Goal: Task Accomplishment & Management: Manage account settings

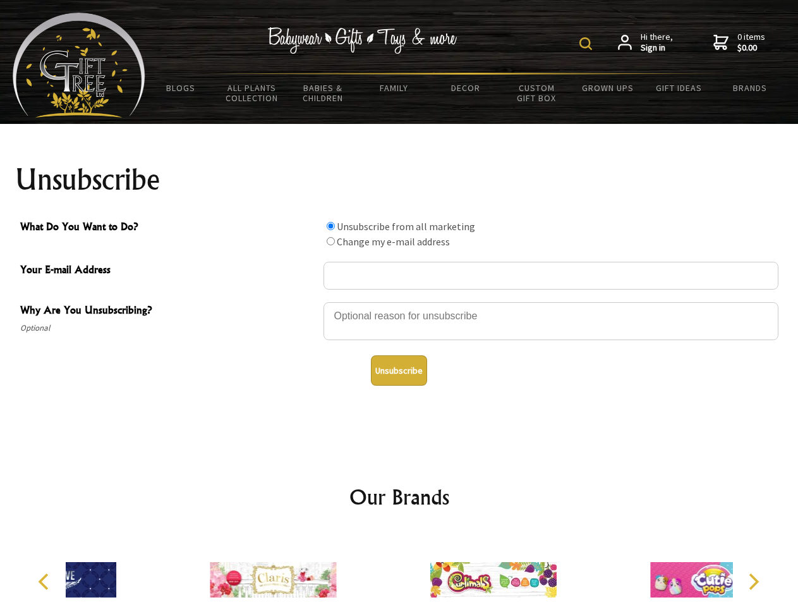
click at [588, 44] on img at bounding box center [586, 43] width 13 height 13
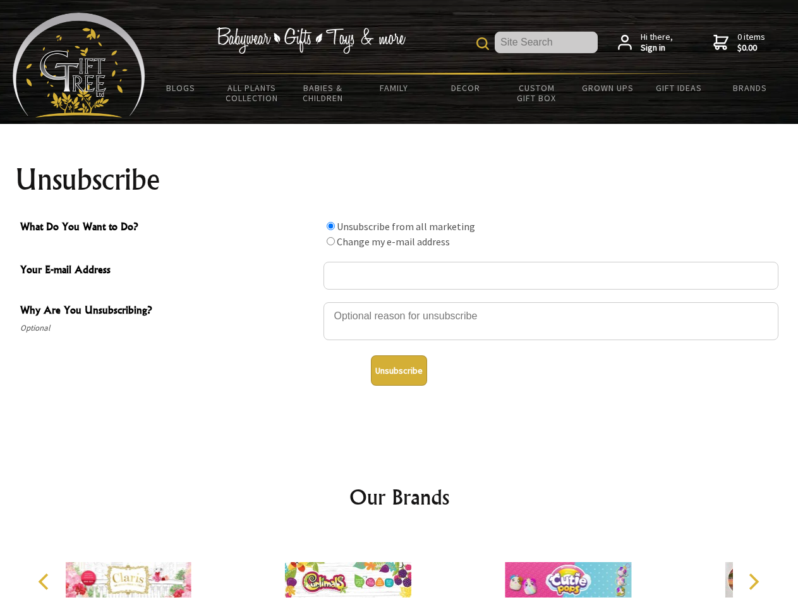
click at [399, 301] on div at bounding box center [551, 323] width 455 height 44
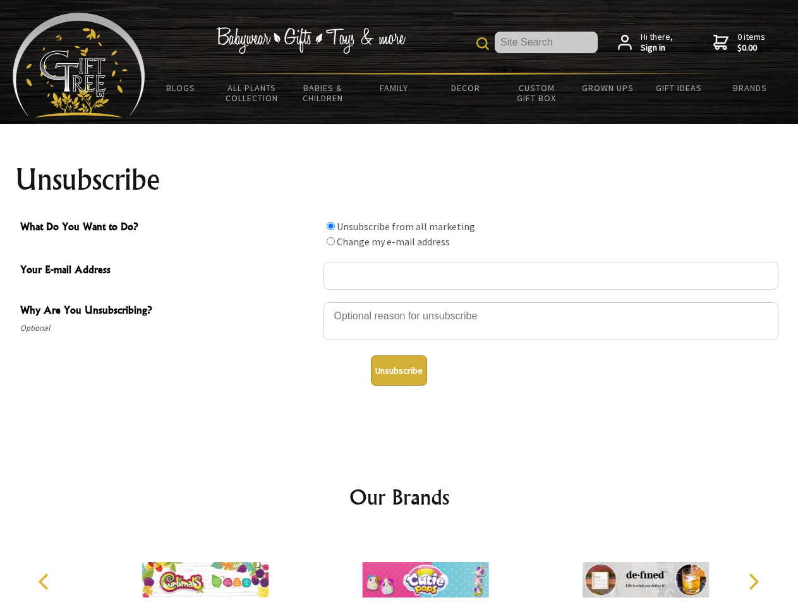
click at [331, 226] on input "What Do You Want to Do?" at bounding box center [331, 226] width 8 height 8
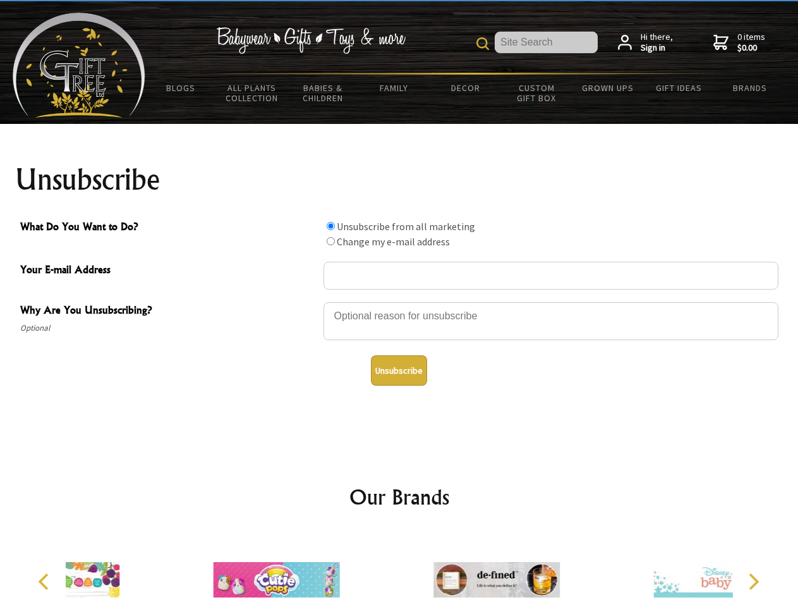
click at [331, 241] on input "What Do You Want to Do?" at bounding box center [331, 241] width 8 height 8
radio input "true"
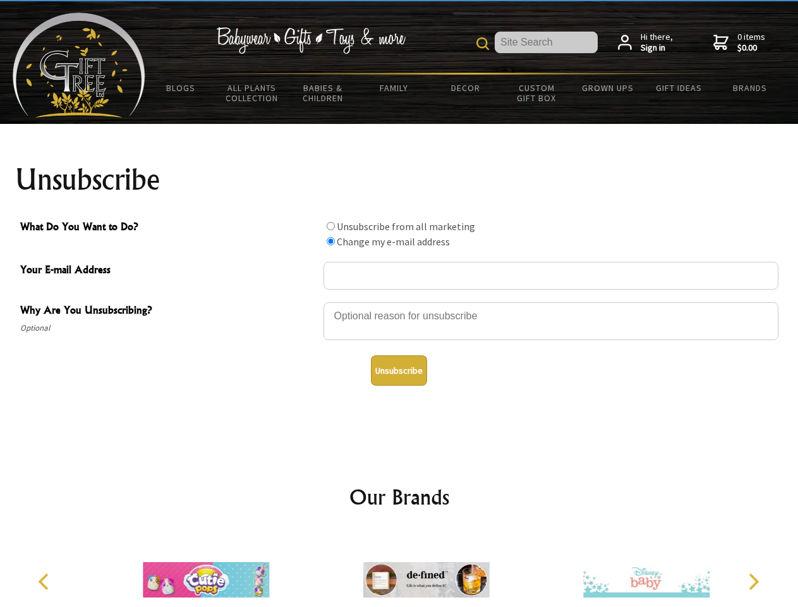
click at [399, 370] on button "Unsubscribe" at bounding box center [399, 370] width 56 height 30
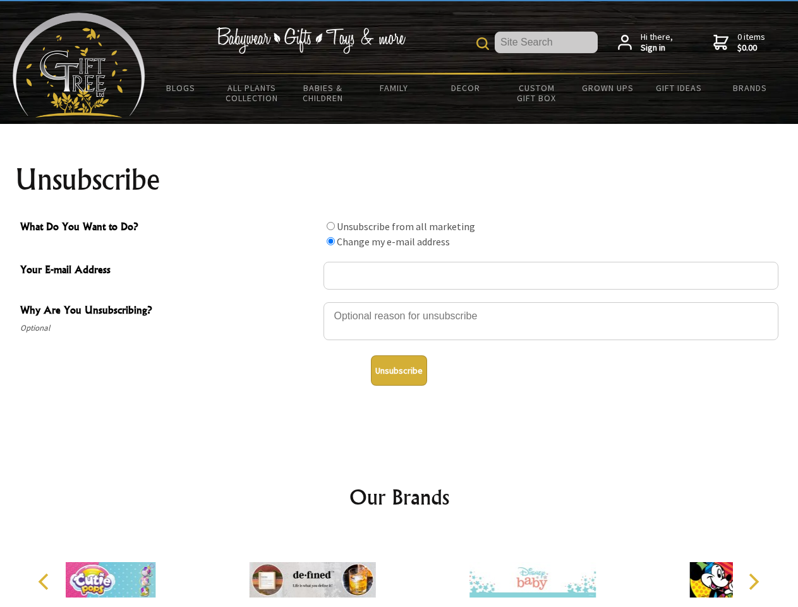
click at [46, 581] on icon "Previous" at bounding box center [45, 581] width 16 height 16
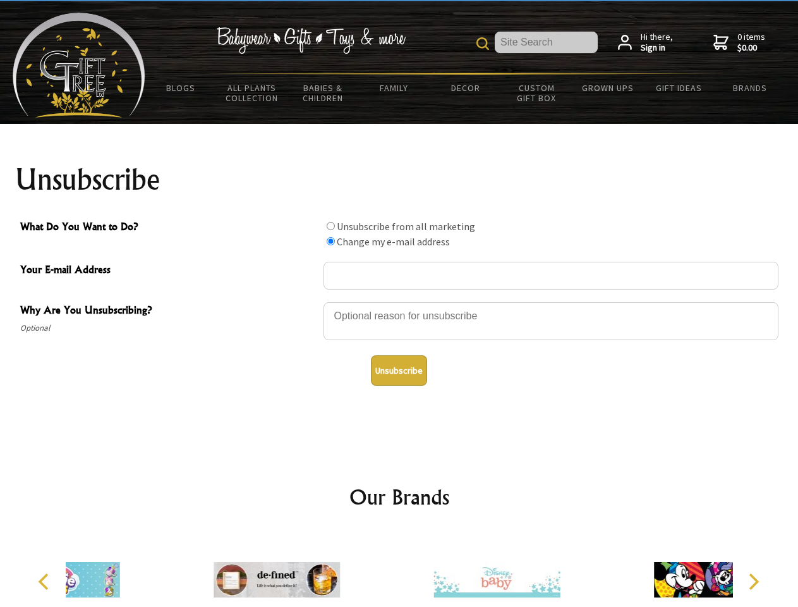
click at [753, 581] on icon "Next" at bounding box center [752, 581] width 16 height 16
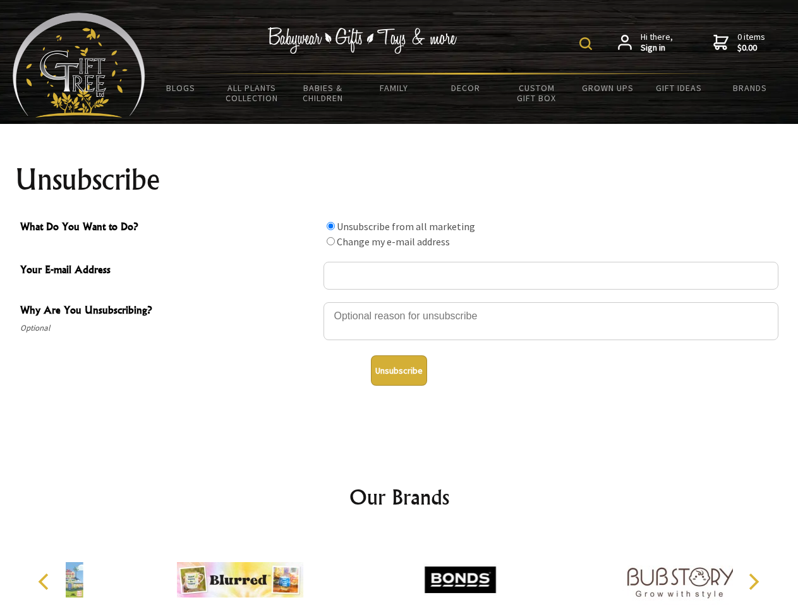
click at [588, 44] on img at bounding box center [586, 43] width 13 height 13
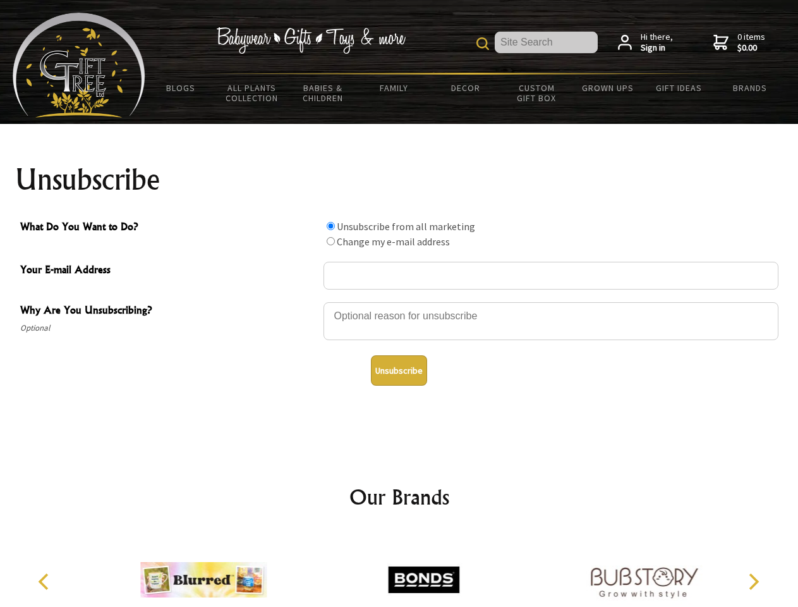
click at [399, 301] on div at bounding box center [551, 323] width 455 height 44
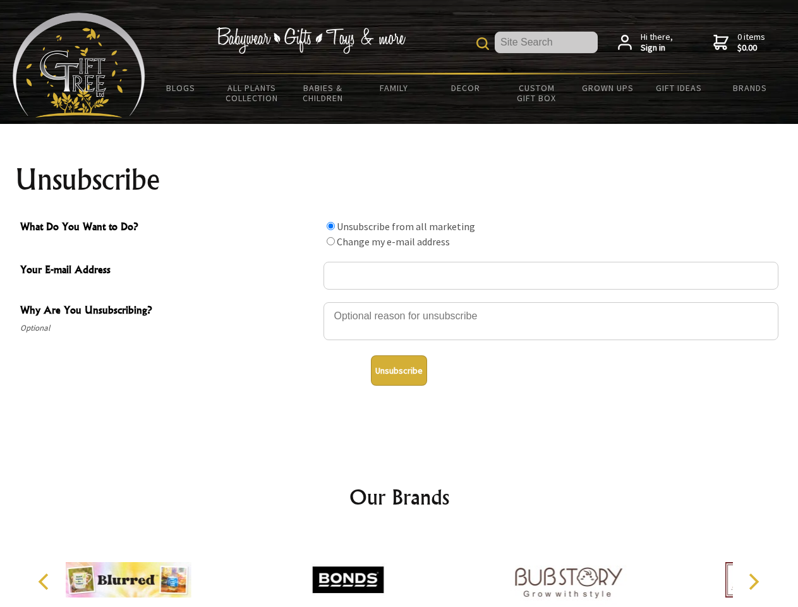
click at [331, 226] on input "What Do You Want to Do?" at bounding box center [331, 226] width 8 height 8
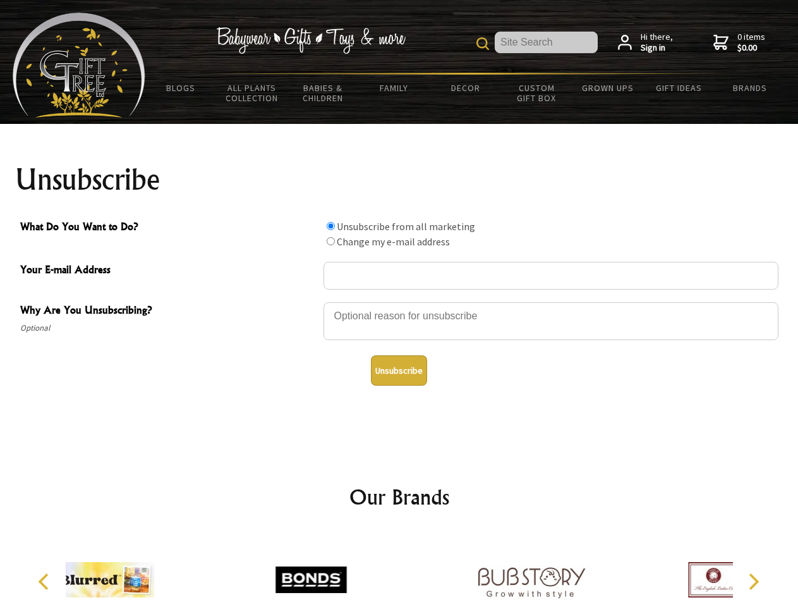
click at [331, 241] on input "What Do You Want to Do?" at bounding box center [331, 241] width 8 height 8
radio input "true"
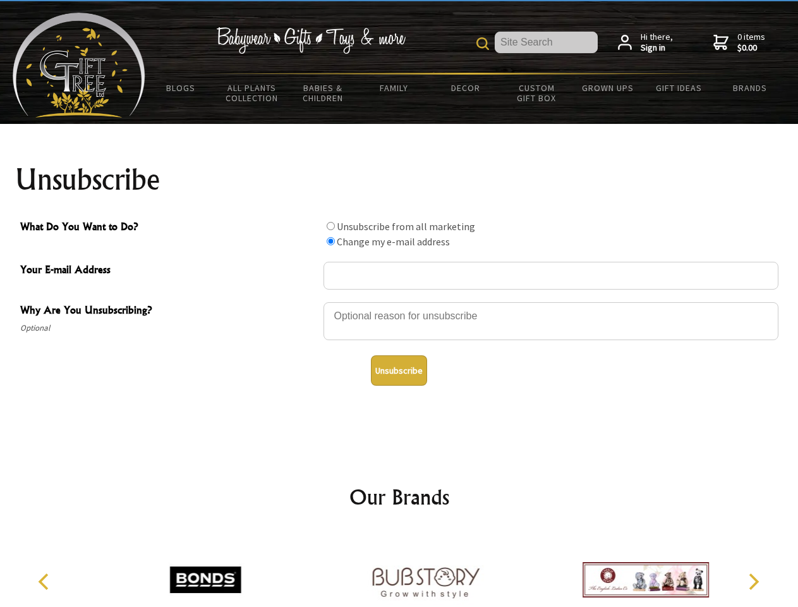
click at [399, 370] on button "Unsubscribe" at bounding box center [399, 370] width 56 height 30
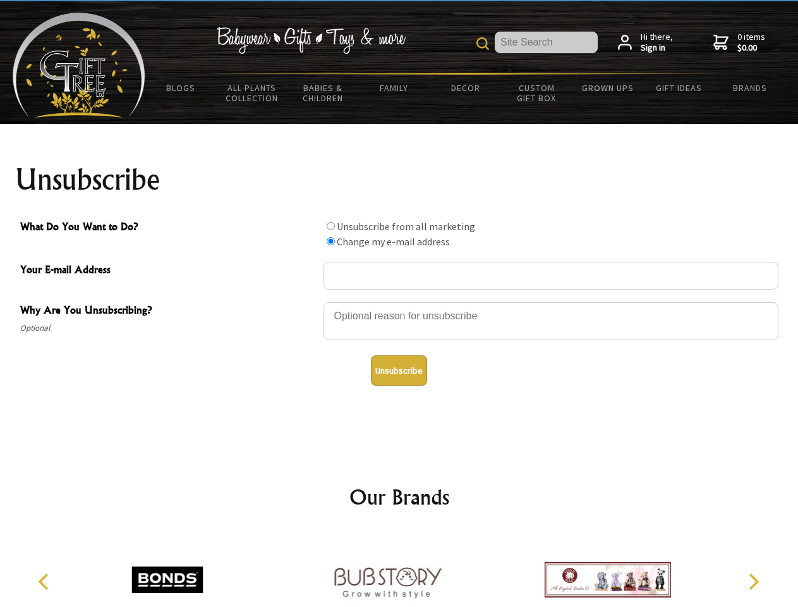
click at [46, 581] on icon "Previous" at bounding box center [45, 581] width 16 height 16
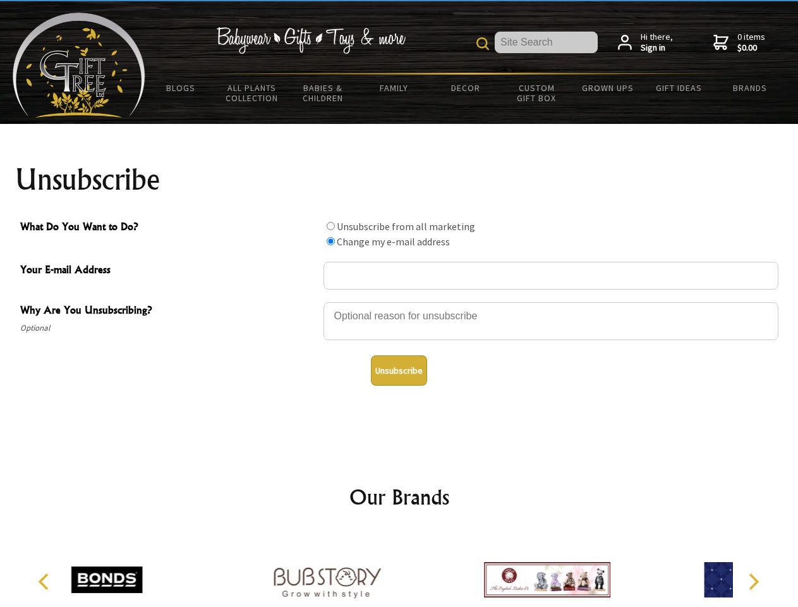
click at [753, 581] on icon "Next" at bounding box center [752, 581] width 16 height 16
